Goal: Task Accomplishment & Management: Complete application form

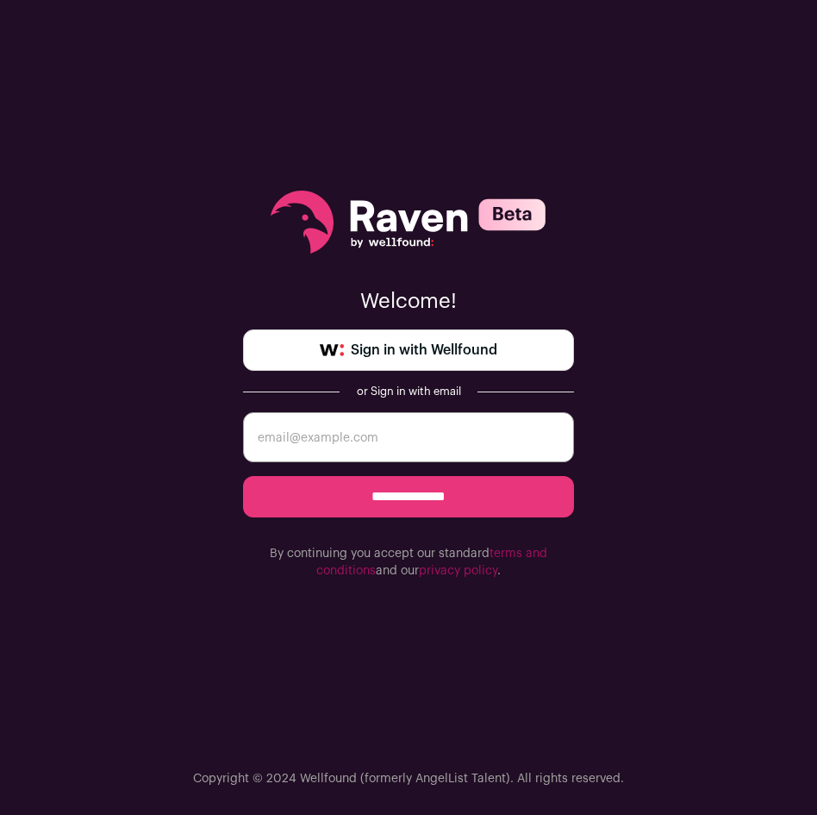
click at [471, 441] on input "email" at bounding box center [408, 437] width 331 height 50
type input "[EMAIL_ADDRESS][DOMAIN_NAME]"
click at [464, 493] on input "**********" at bounding box center [408, 496] width 331 height 41
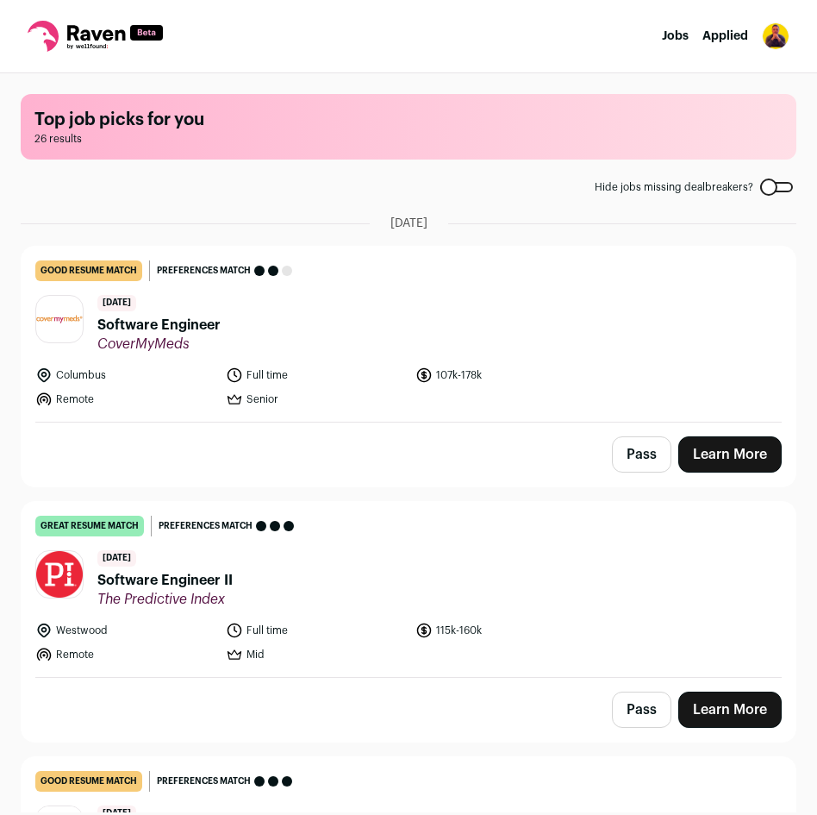
click at [691, 465] on link "Learn More" at bounding box center [729, 454] width 103 height 36
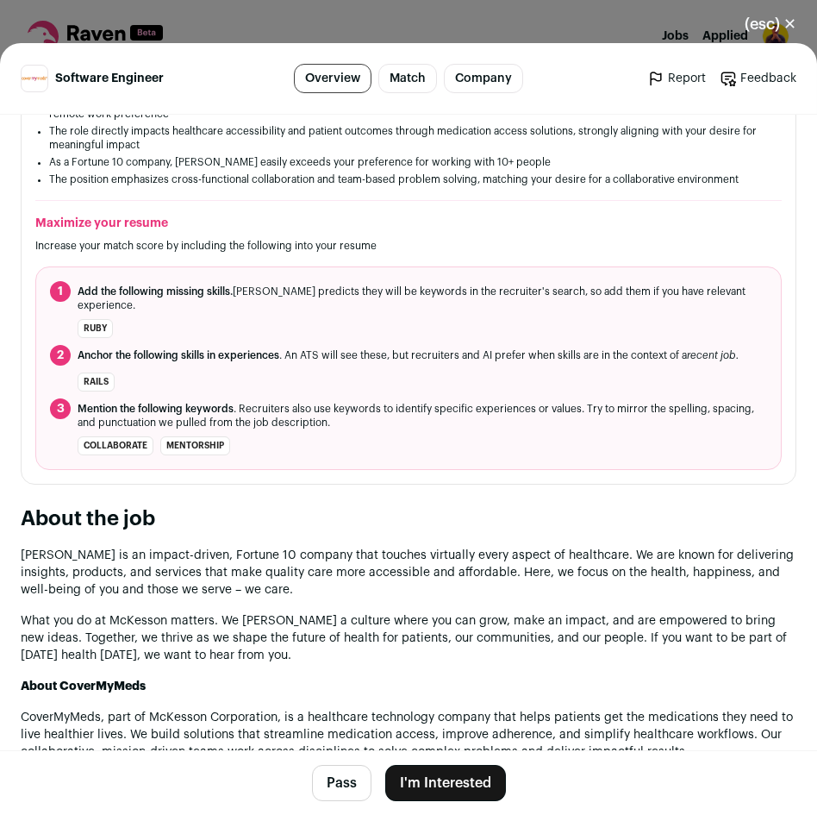
scroll to position [574, 0]
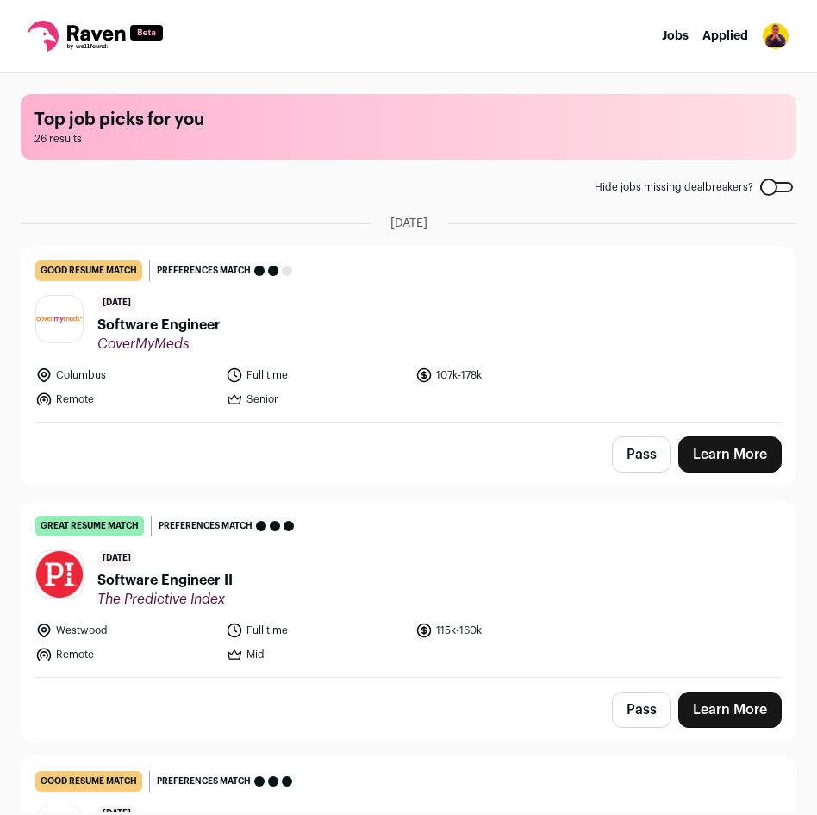
click at [641, 460] on button "Pass" at bounding box center [641, 454] width 59 height 36
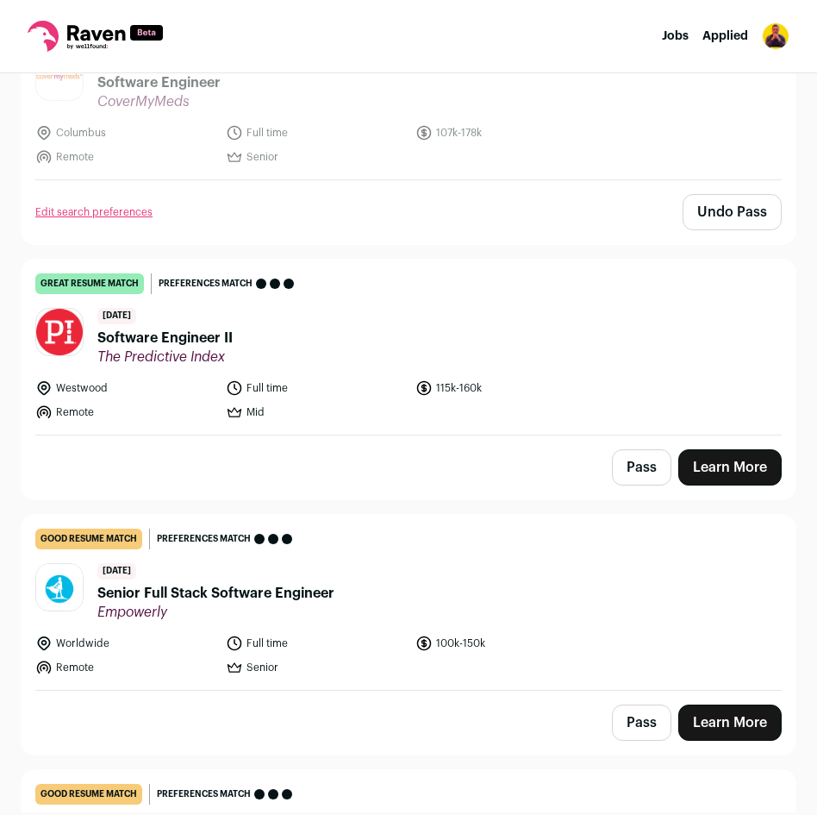
scroll to position [333, 0]
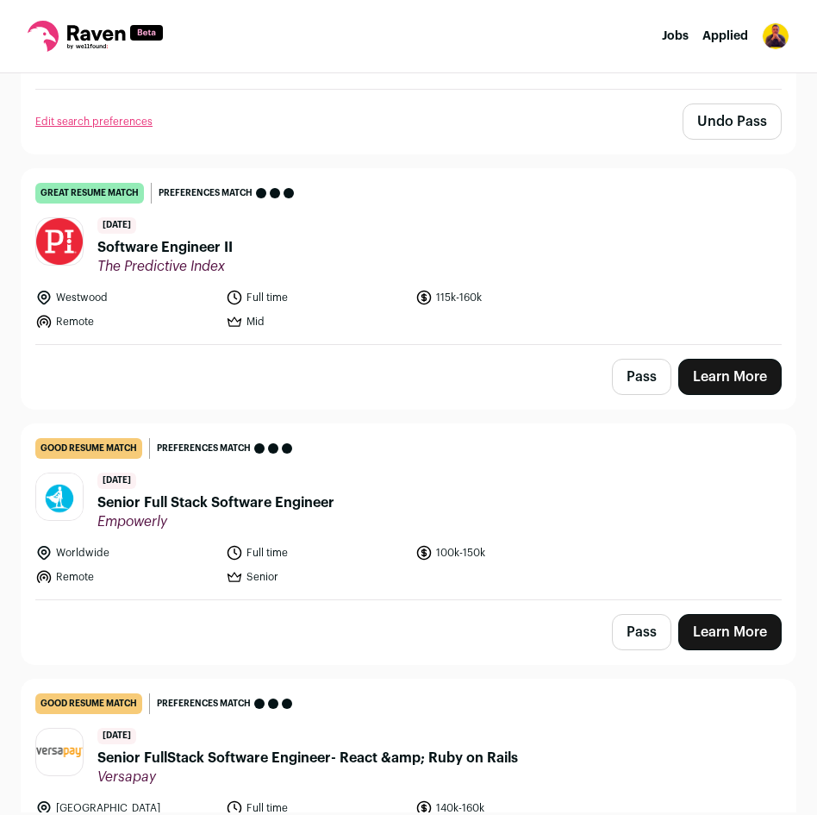
click at [716, 392] on link "Learn More" at bounding box center [729, 377] width 103 height 36
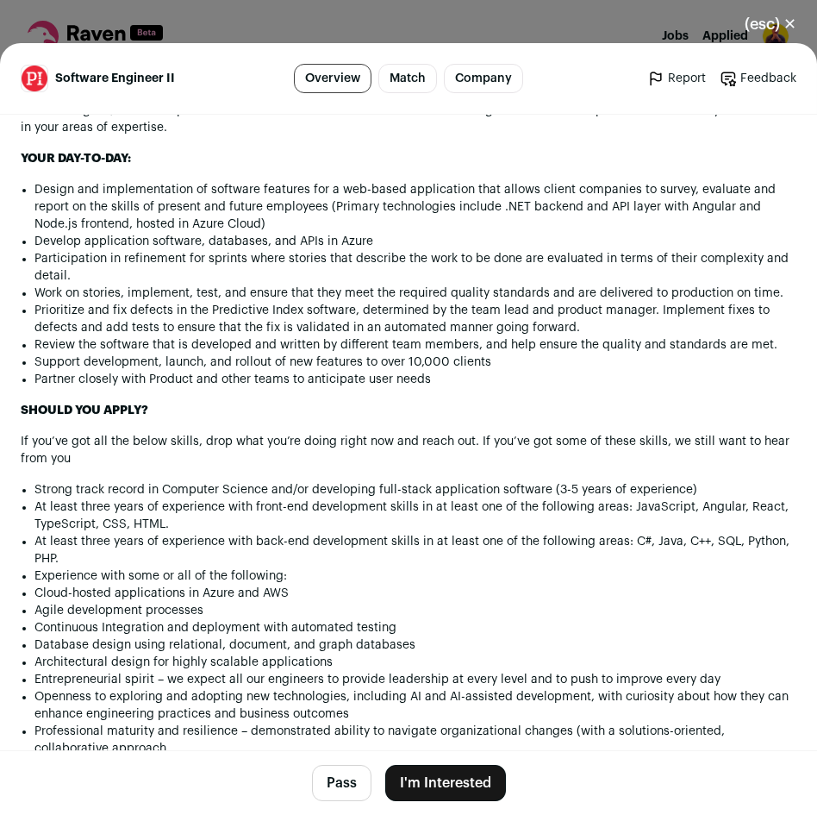
scroll to position [1379, 0]
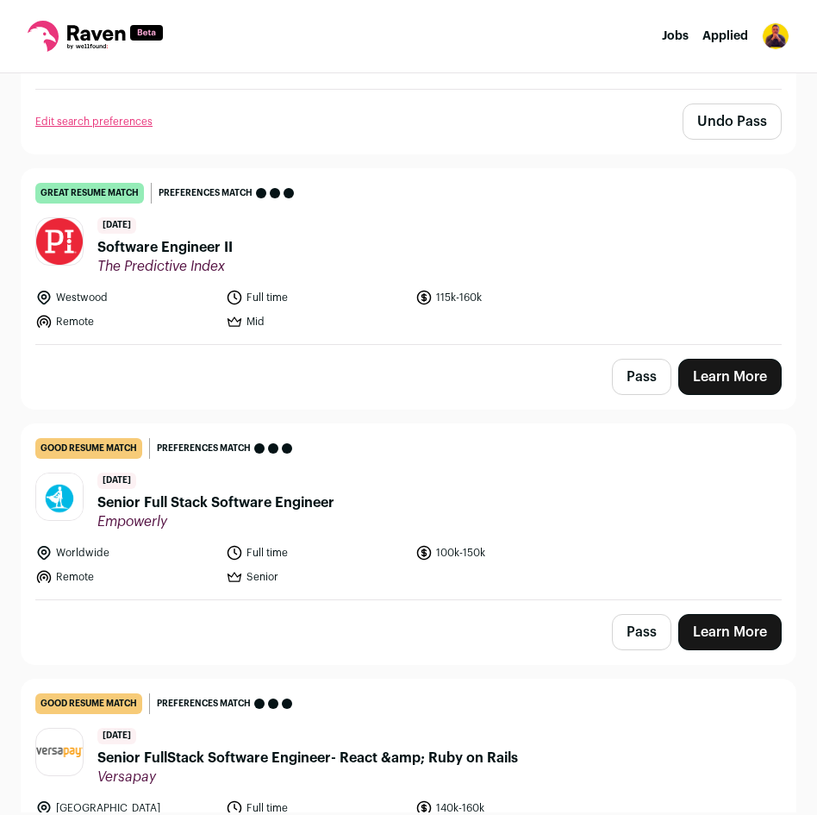
click at [690, 634] on link "Learn More" at bounding box center [729, 632] width 103 height 36
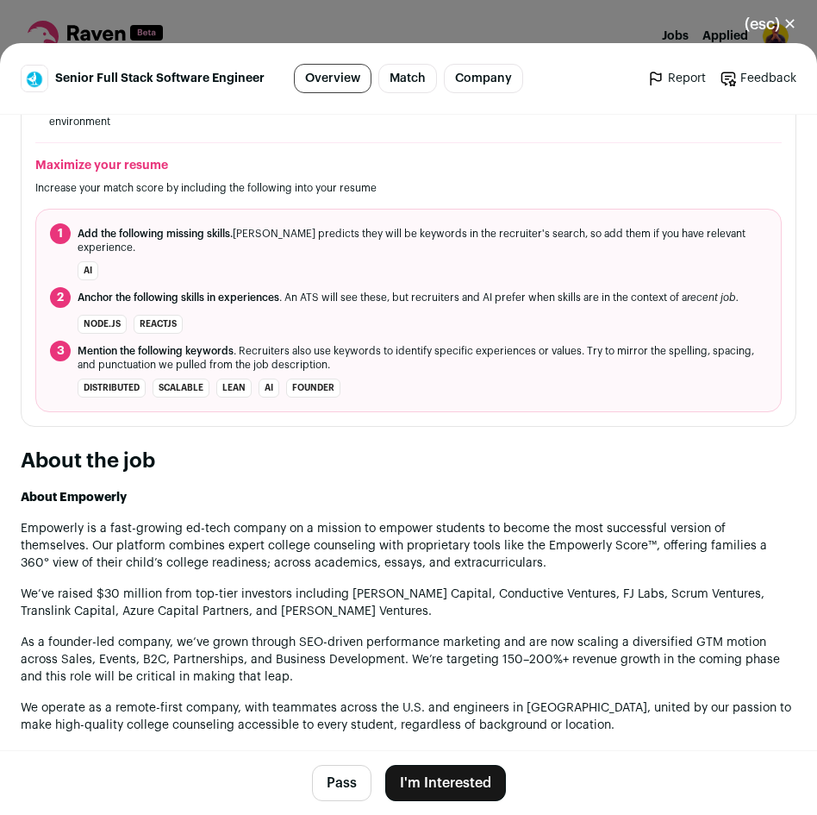
scroll to position [660, 0]
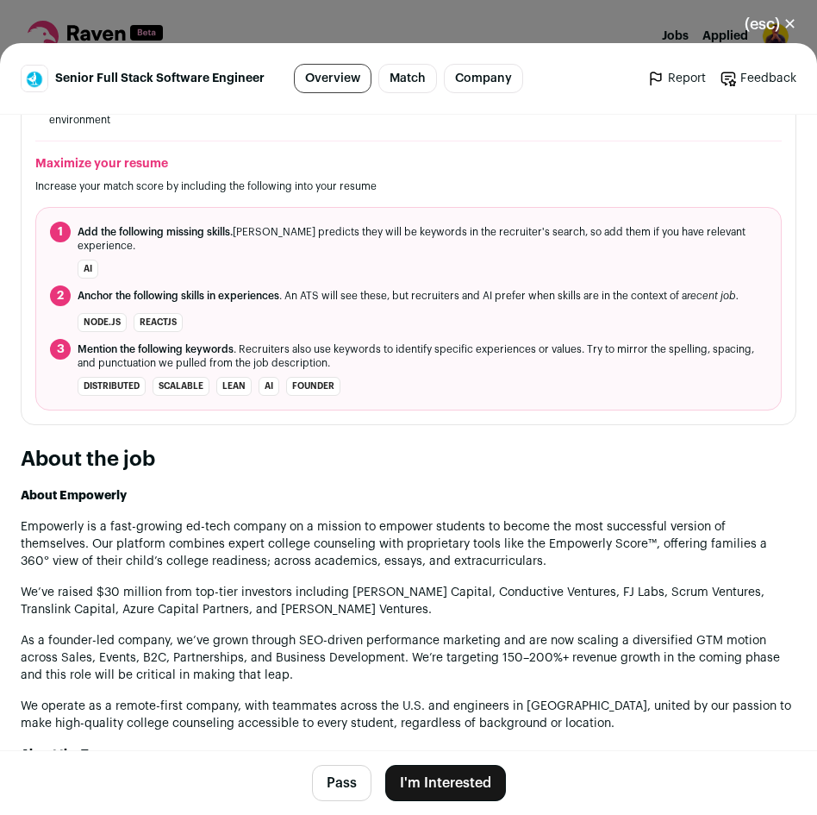
click at [396, 791] on button "I'm Interested" at bounding box center [445, 783] width 121 height 36
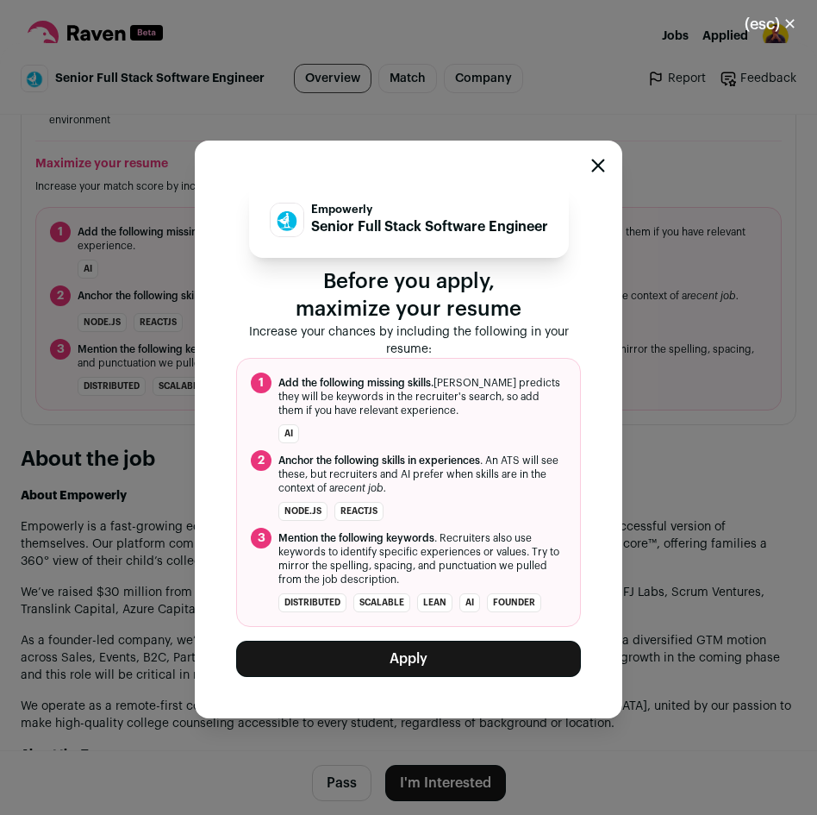
click at [448, 656] on button "Apply" at bounding box center [408, 658] width 345 height 36
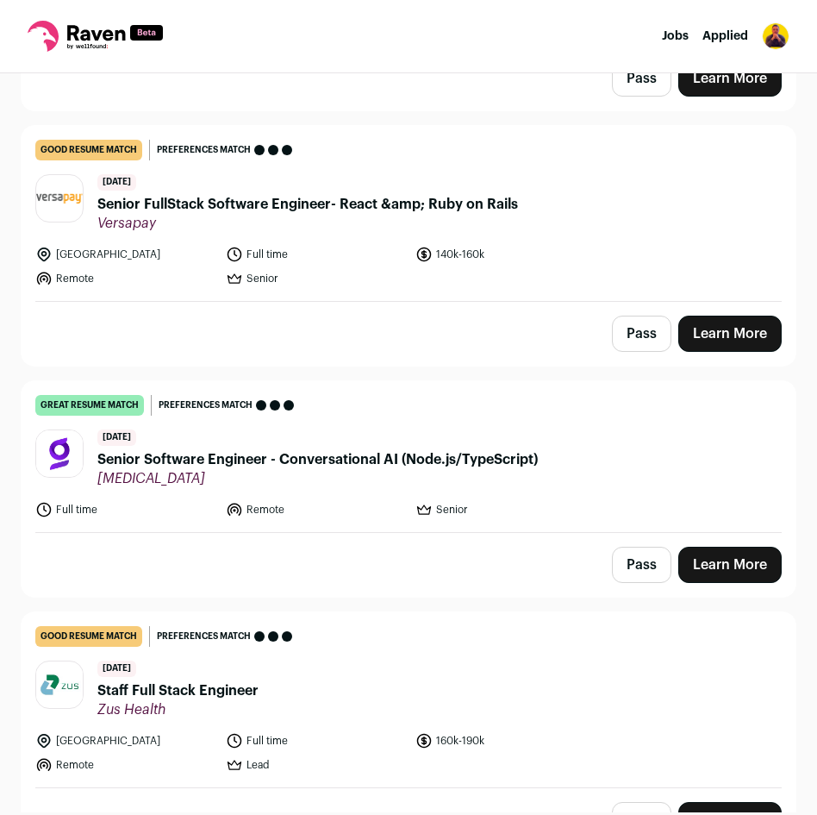
scroll to position [634, 0]
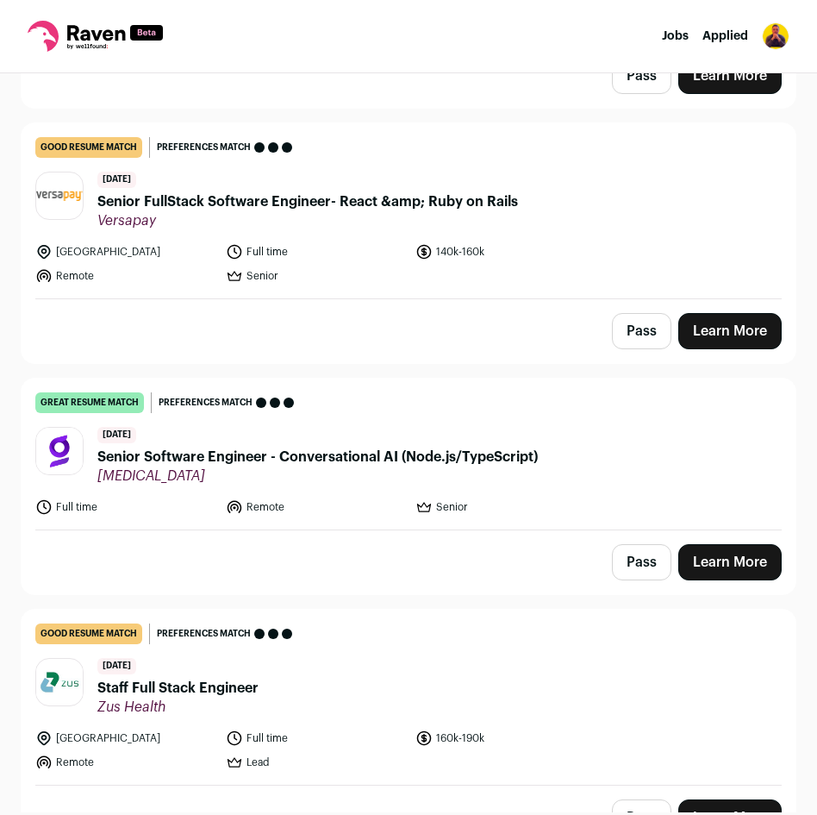
click at [687, 571] on link "Learn More" at bounding box center [729, 562] width 103 height 36
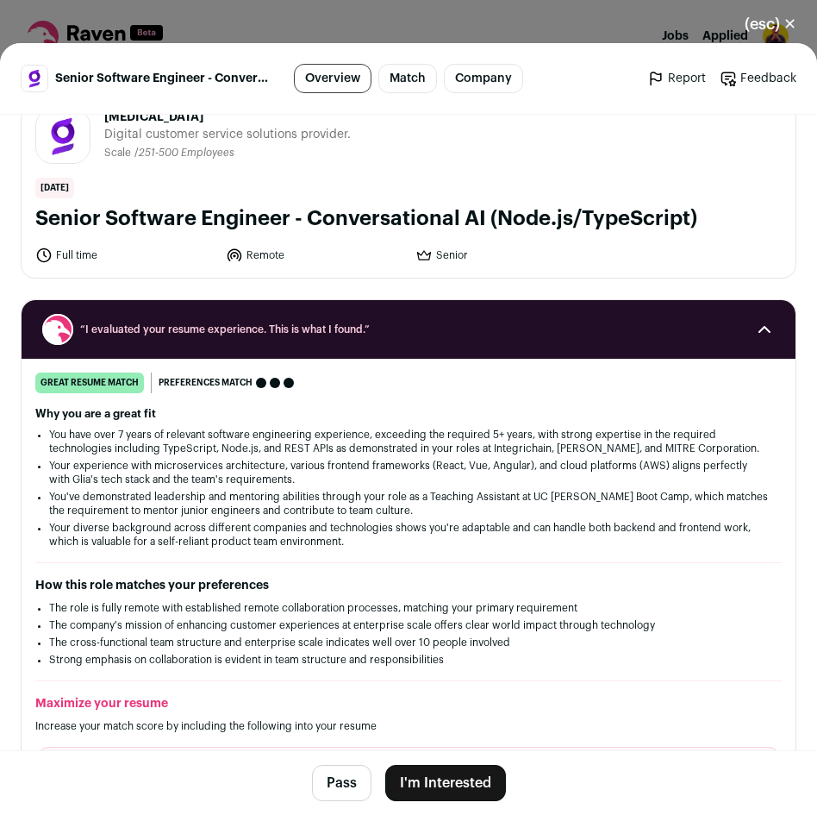
scroll to position [0, 0]
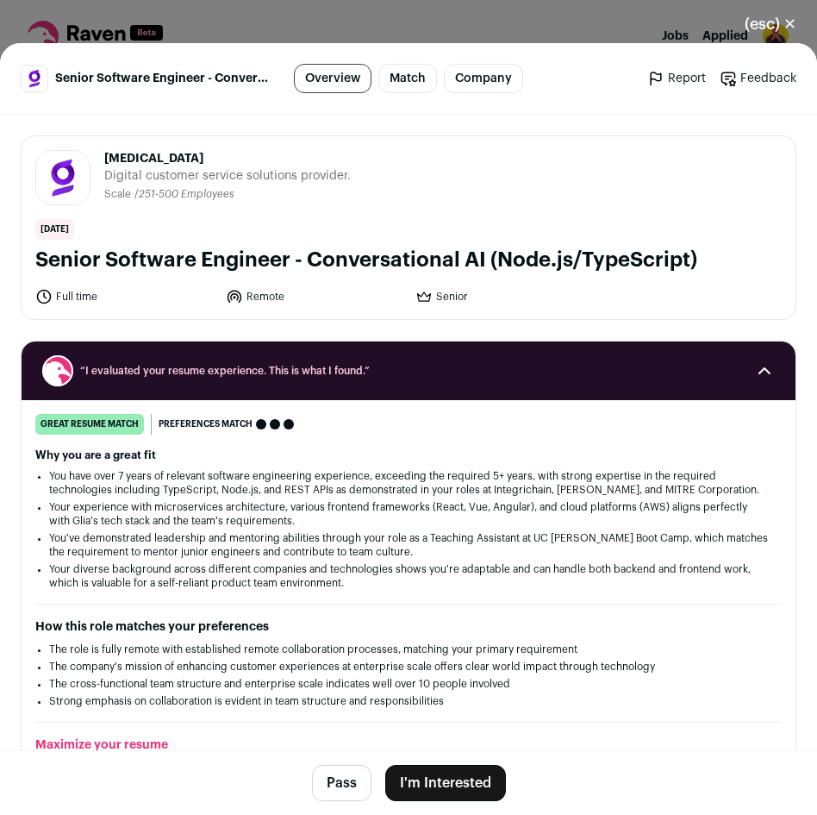
click at [403, 779] on button "I'm Interested" at bounding box center [445, 783] width 121 height 36
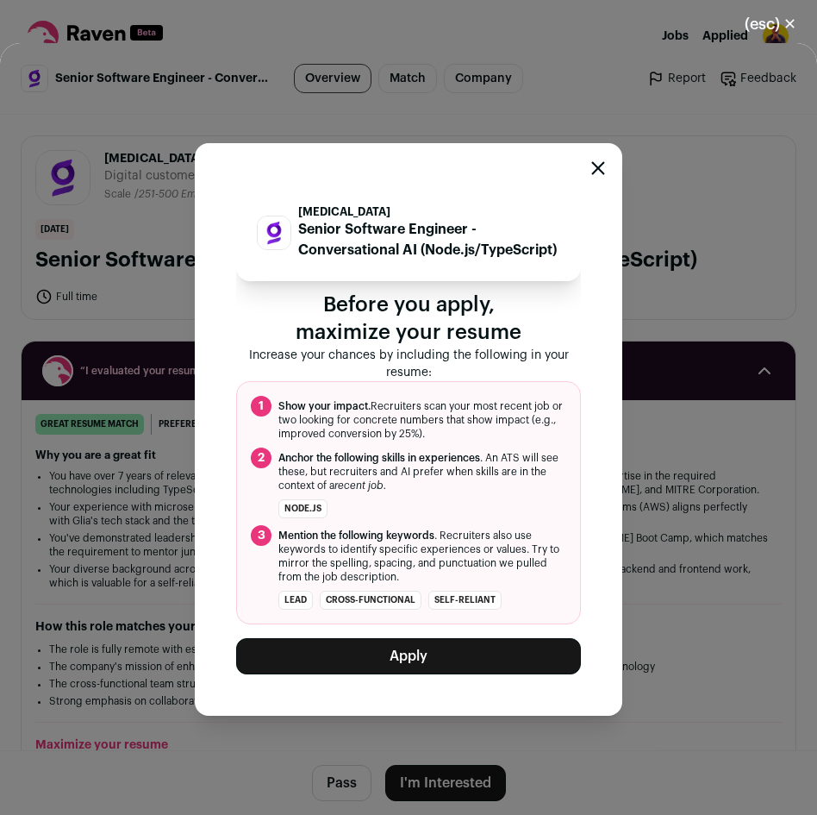
click at [456, 662] on button "Apply" at bounding box center [408, 656] width 345 height 36
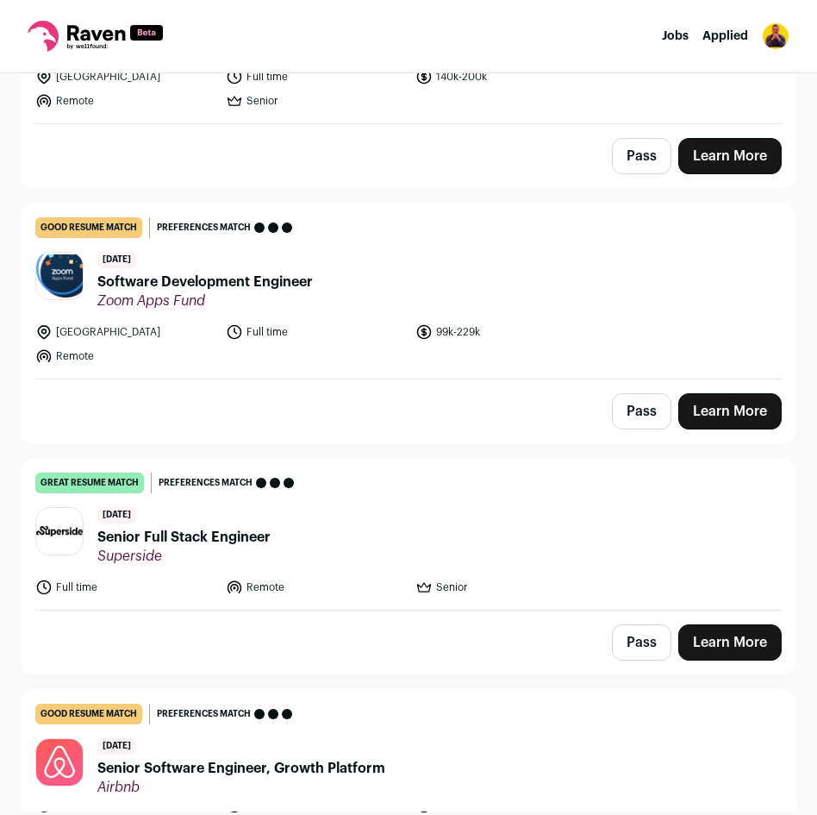
scroll to position [1578, 0]
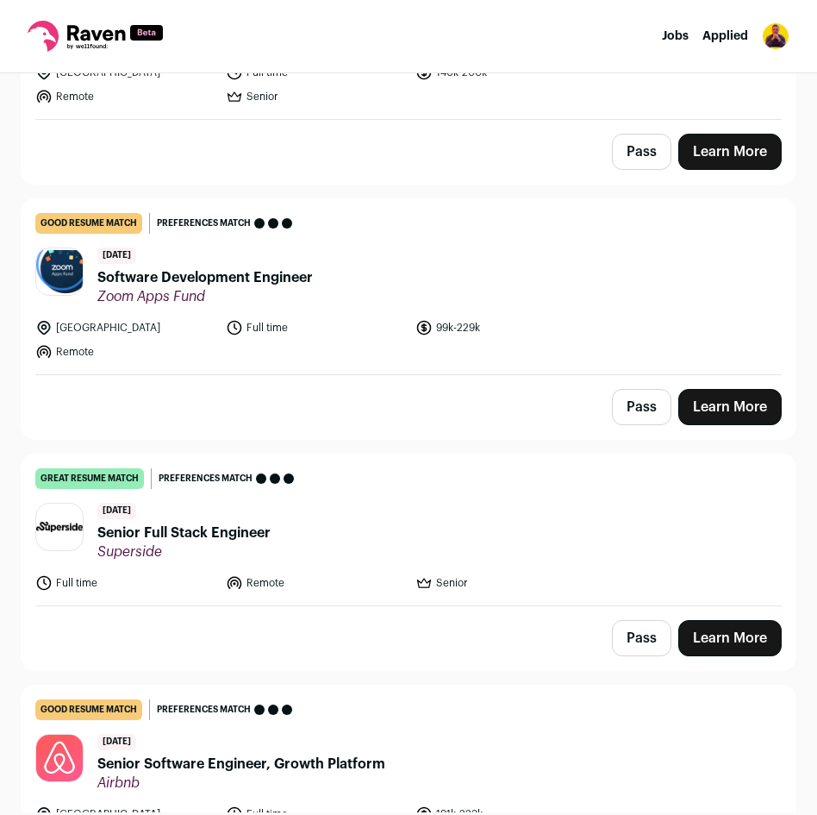
click at [709, 400] on link "Learn More" at bounding box center [729, 407] width 103 height 36
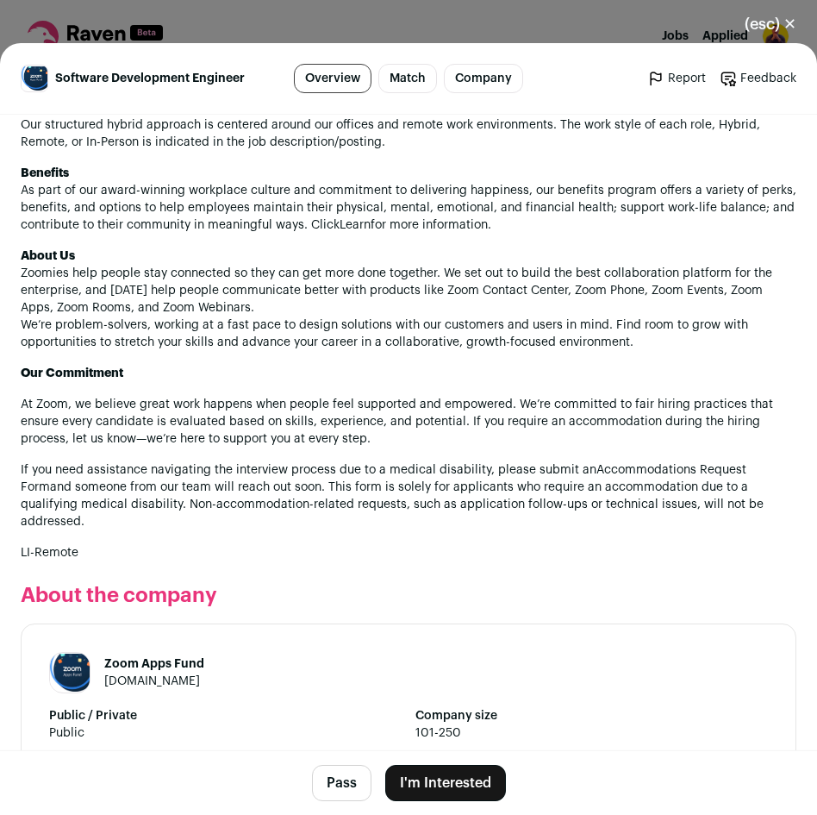
scroll to position [2102, 0]
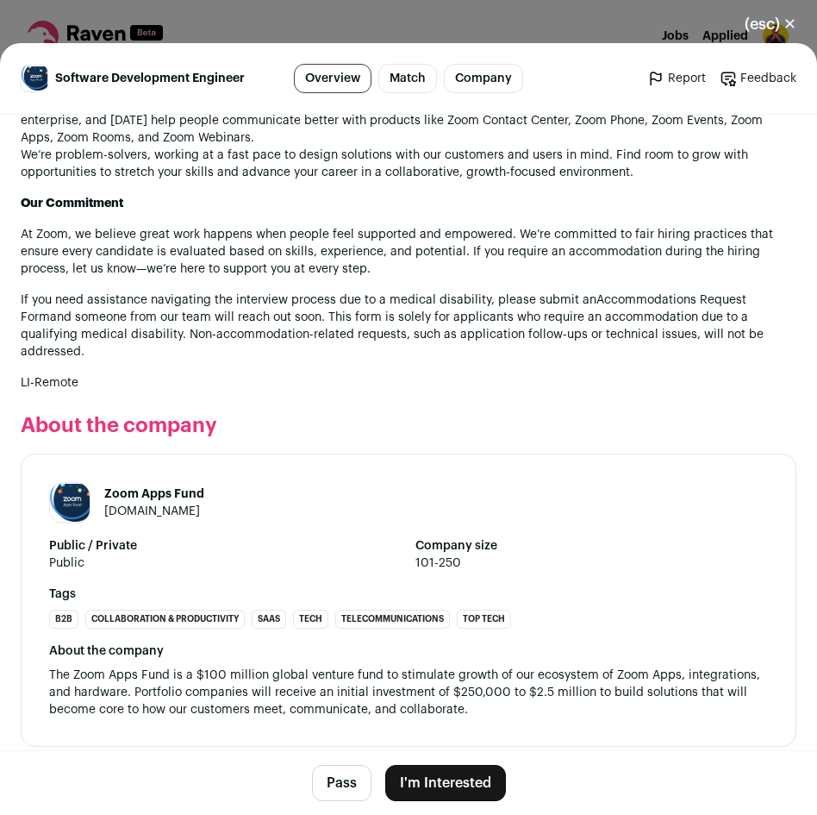
click at [421, 797] on button "I'm Interested" at bounding box center [445, 783] width 121 height 36
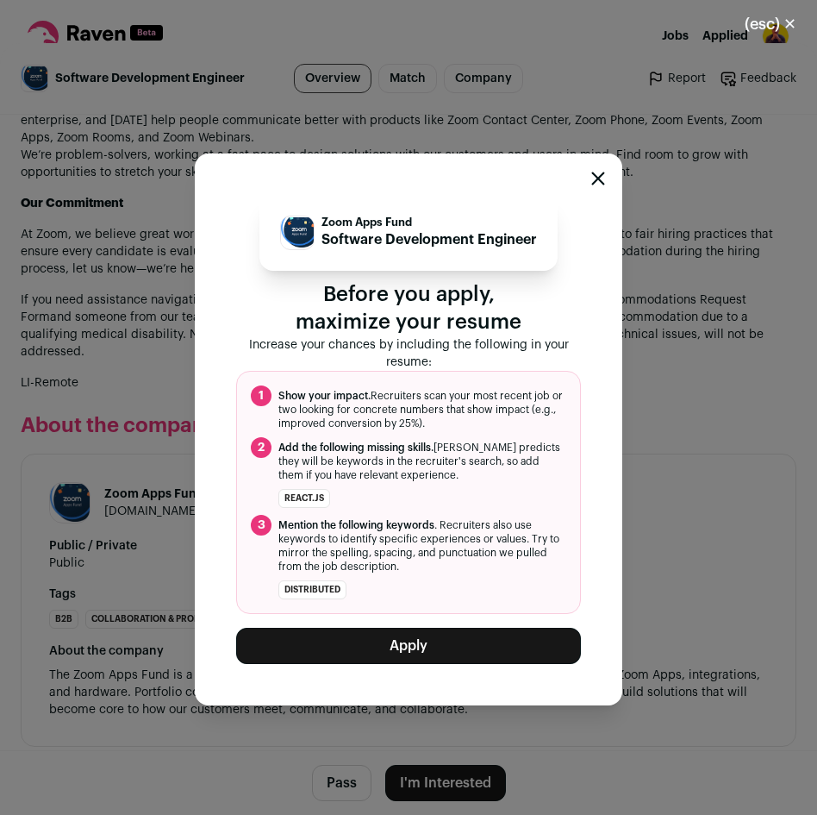
click at [447, 644] on button "Apply" at bounding box center [408, 645] width 345 height 36
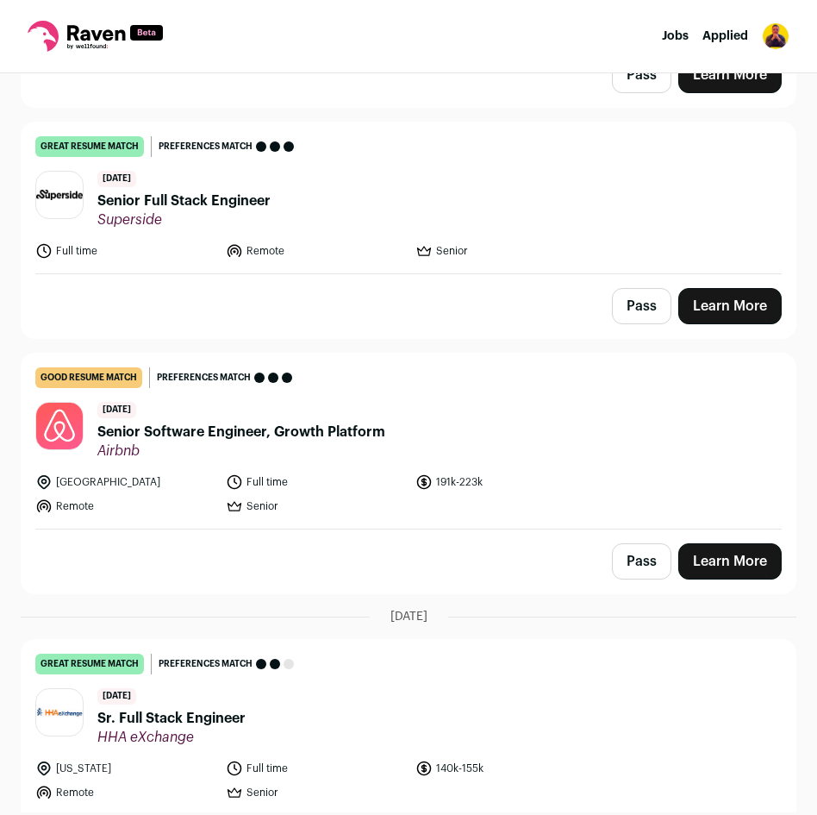
scroll to position [1657, 0]
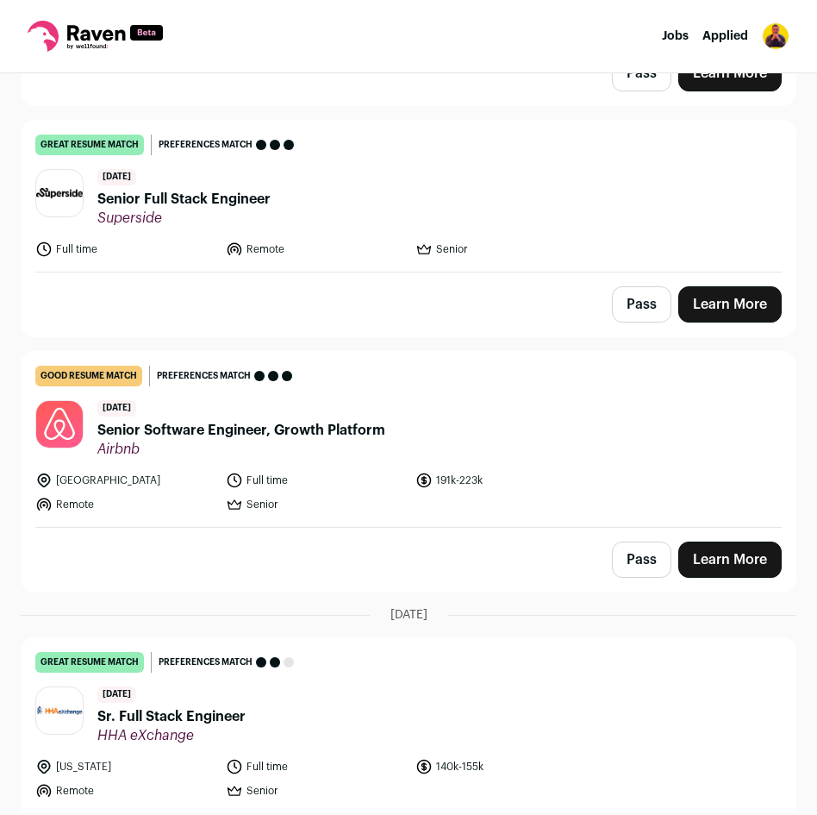
click at [706, 549] on link "Learn More" at bounding box center [729, 559] width 103 height 36
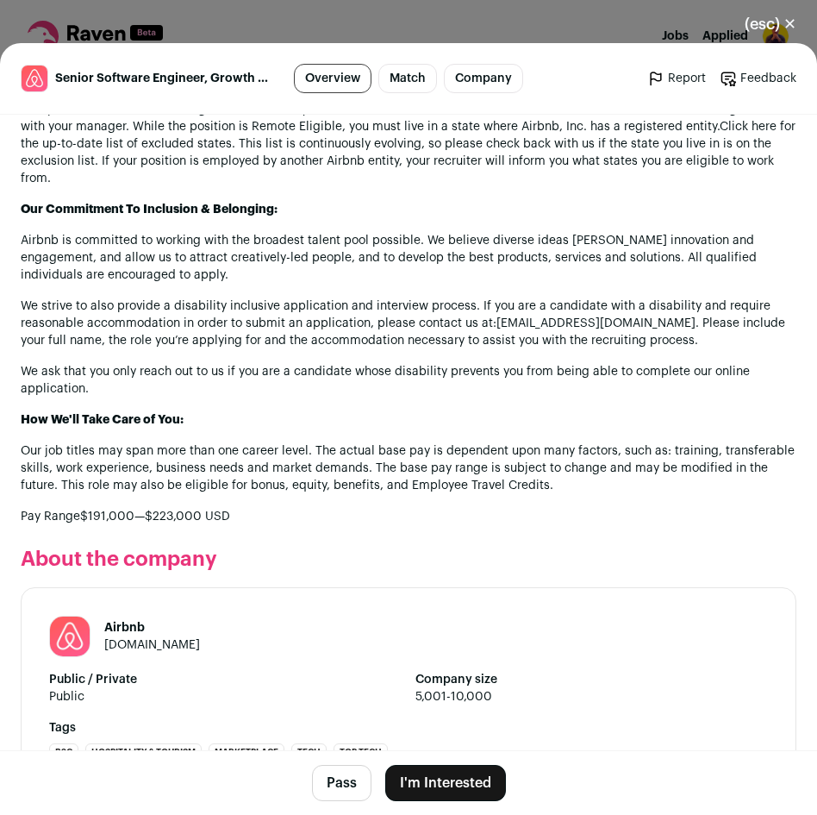
scroll to position [1958, 0]
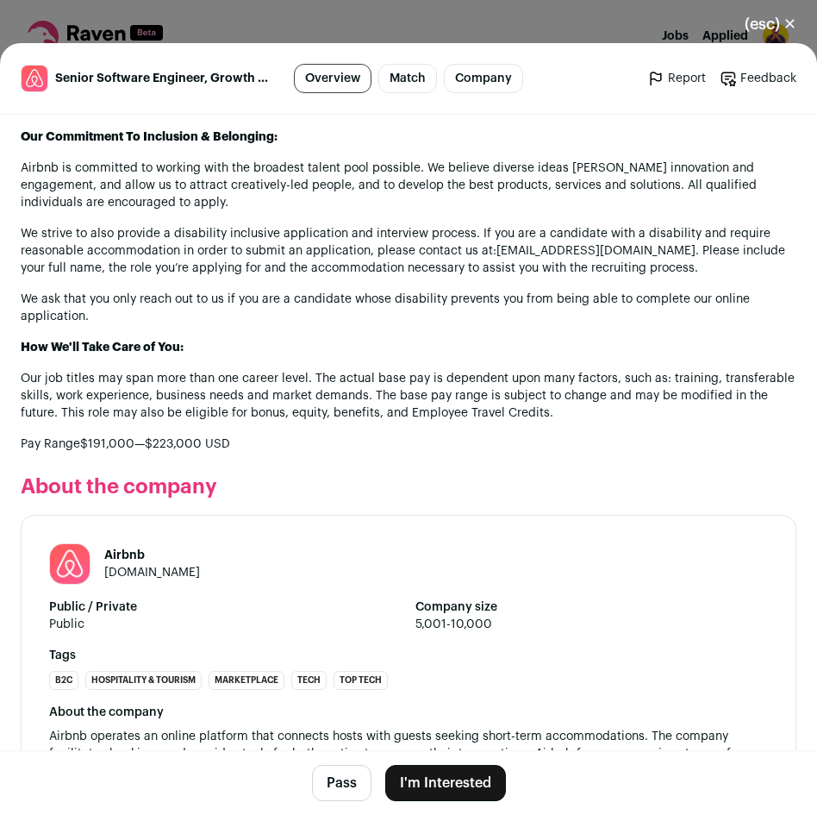
click at [464, 792] on button "I'm Interested" at bounding box center [445, 783] width 121 height 36
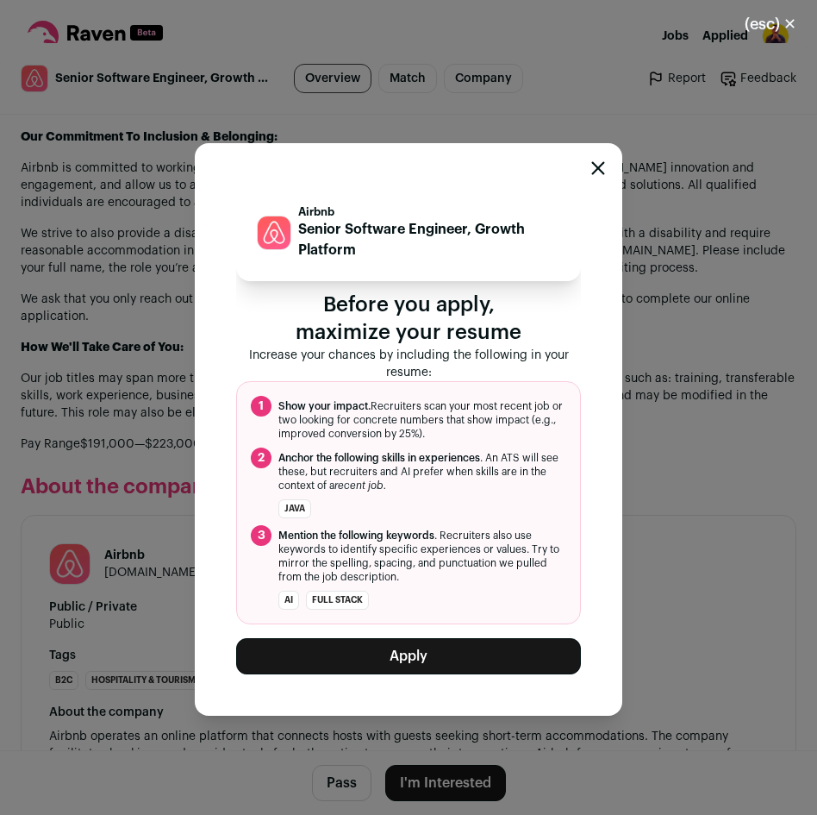
click at [470, 663] on button "Apply" at bounding box center [408, 656] width 345 height 36
